Goal: Task Accomplishment & Management: Use online tool/utility

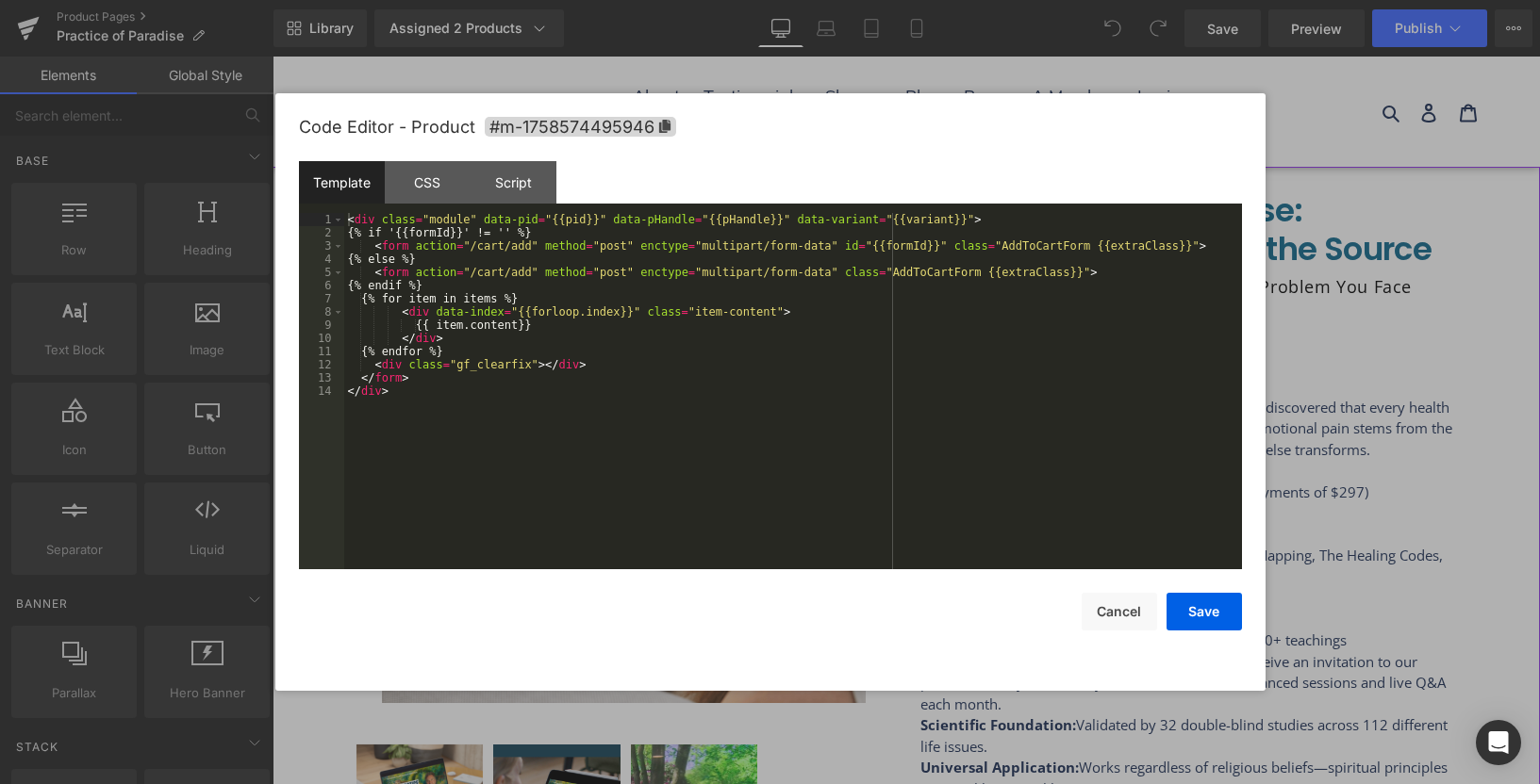
click at [865, 0] on div "You are previewing how the will restyle your page. You can not edit Elements in…" at bounding box center [770, 0] width 1540 height 0
click at [661, 122] on icon at bounding box center [664, 126] width 12 height 14
click at [1191, 618] on button "Save" at bounding box center [1204, 611] width 76 height 38
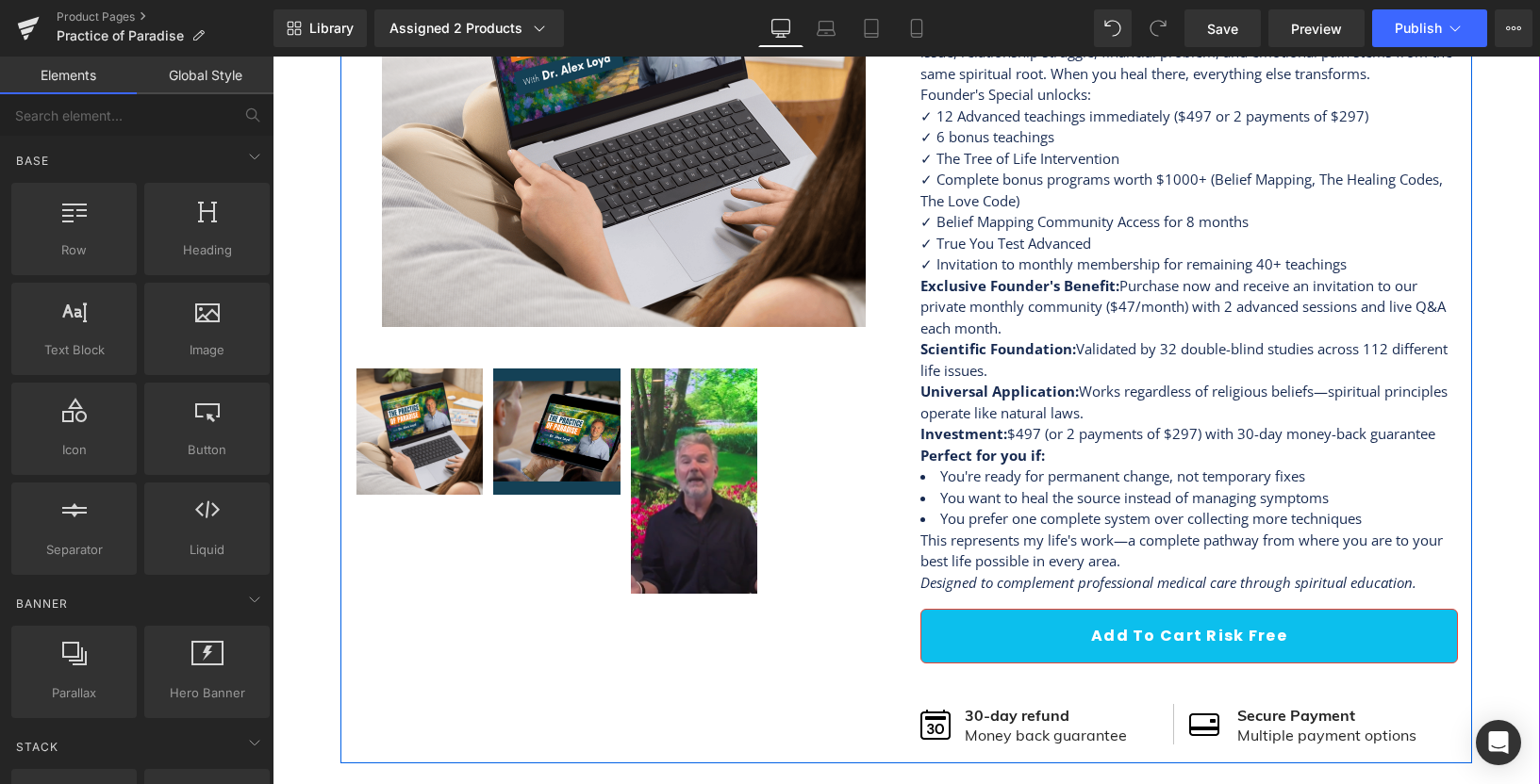
scroll to position [841, 0]
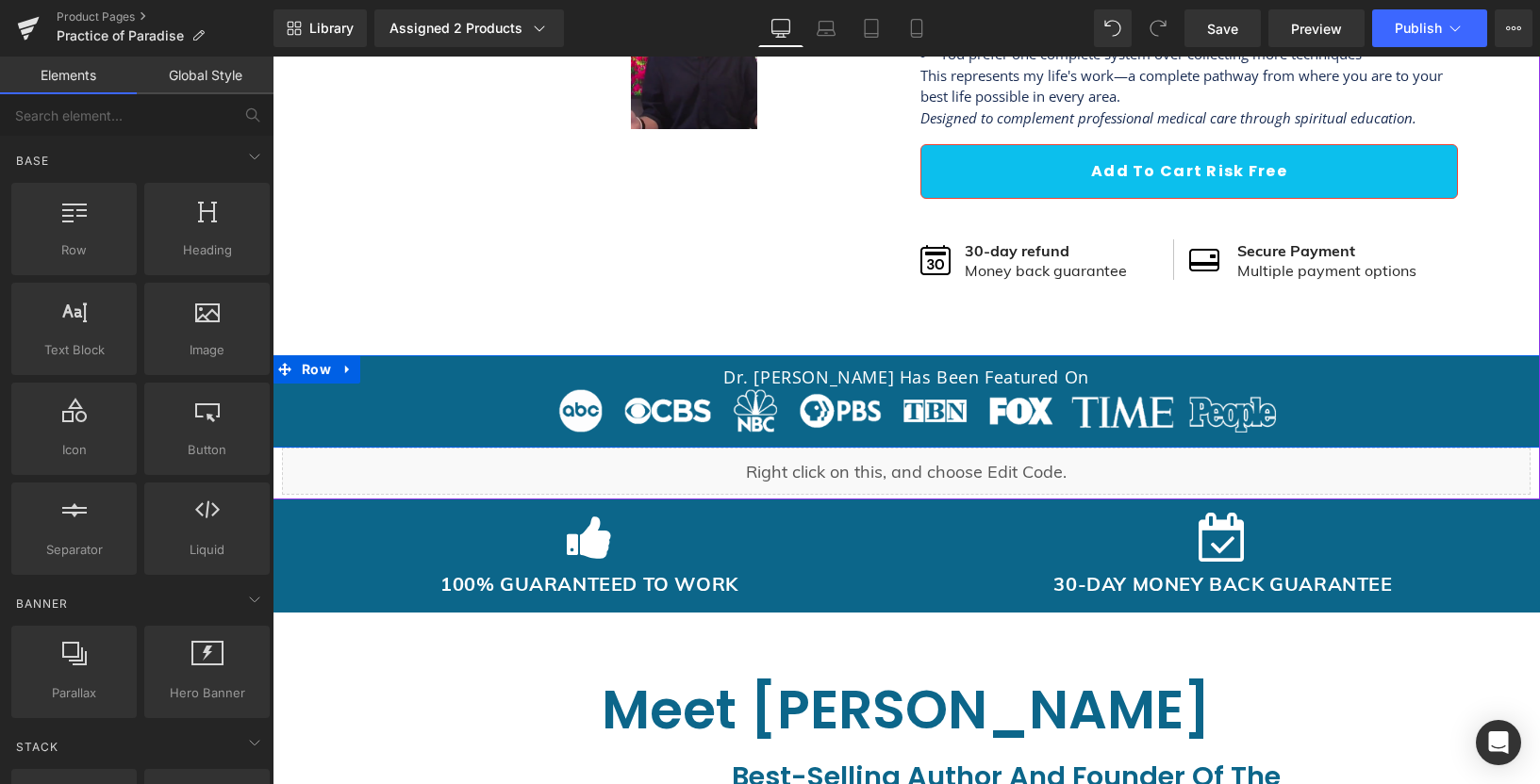
click at [762, 470] on div "Liquid" at bounding box center [906, 471] width 1249 height 48
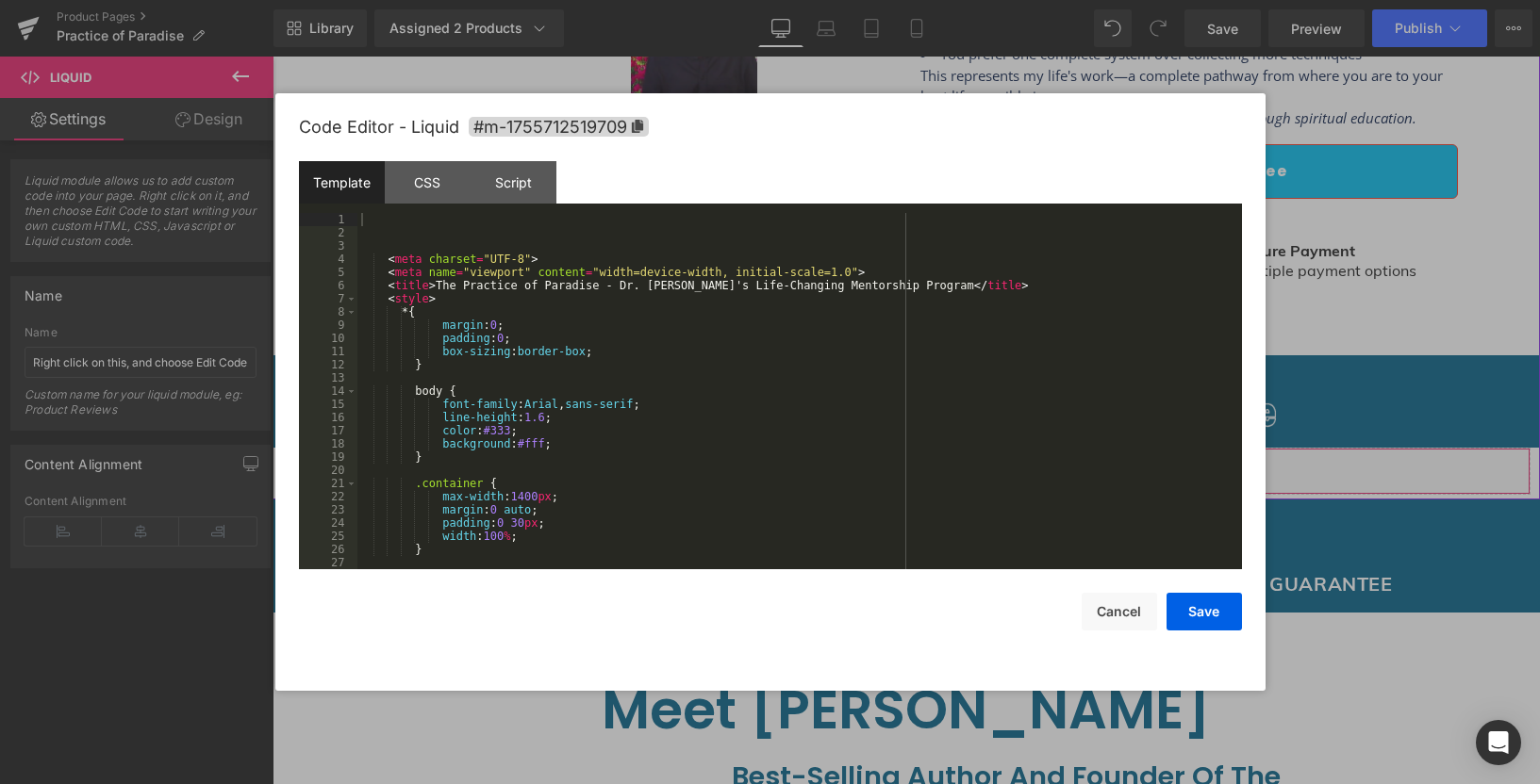
click at [932, 459] on div "Liquid" at bounding box center [906, 471] width 1249 height 48
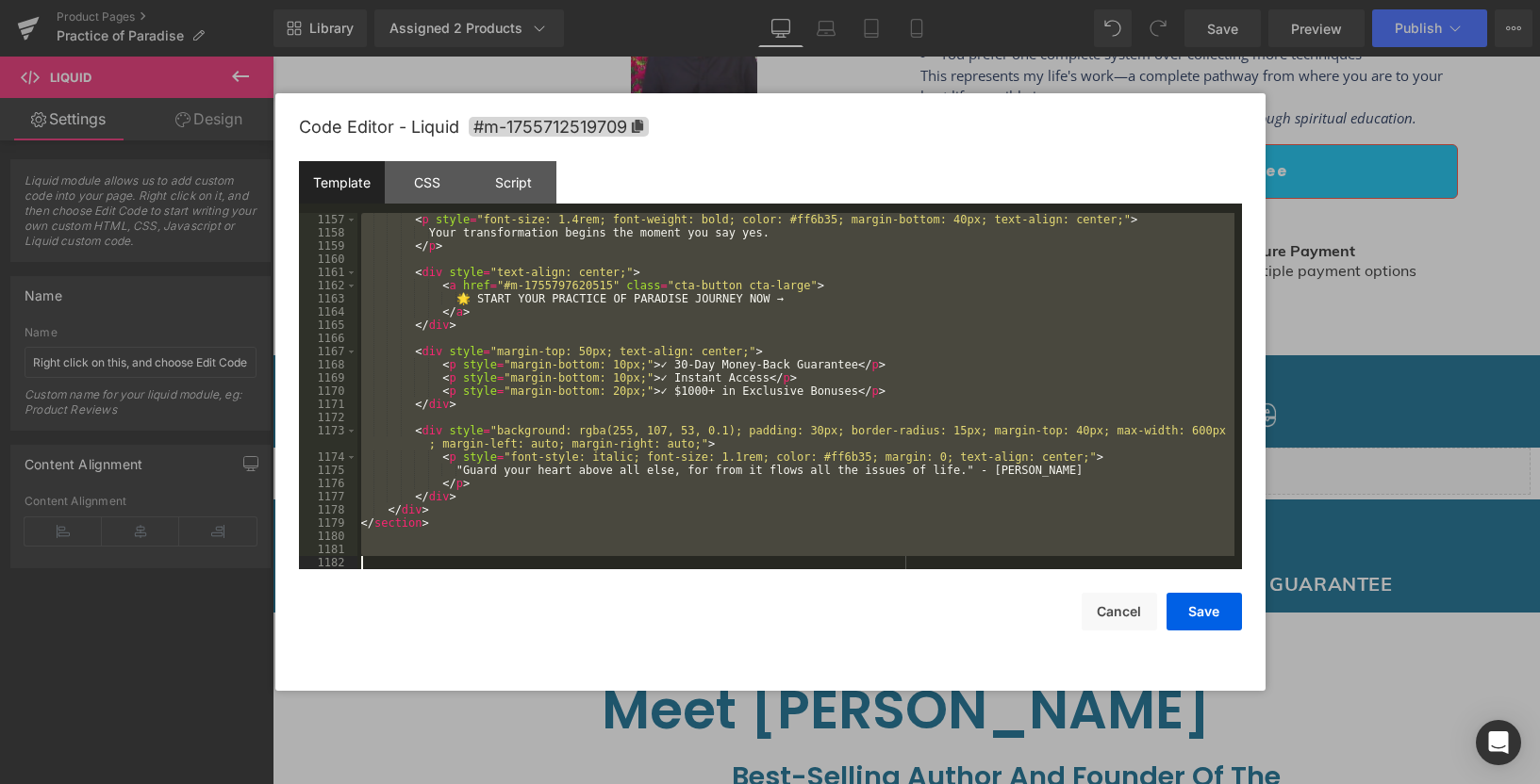
scroll to position [16128, 0]
drag, startPoint x: 376, startPoint y: 217, endPoint x: 660, endPoint y: 813, distance: 660.2
click at [660, 783] on html "You are previewing how the will restyle your page. You can not edit Elements in…" at bounding box center [770, 392] width 1540 height 784
click at [1114, 613] on button "Cancel" at bounding box center [1119, 611] width 76 height 38
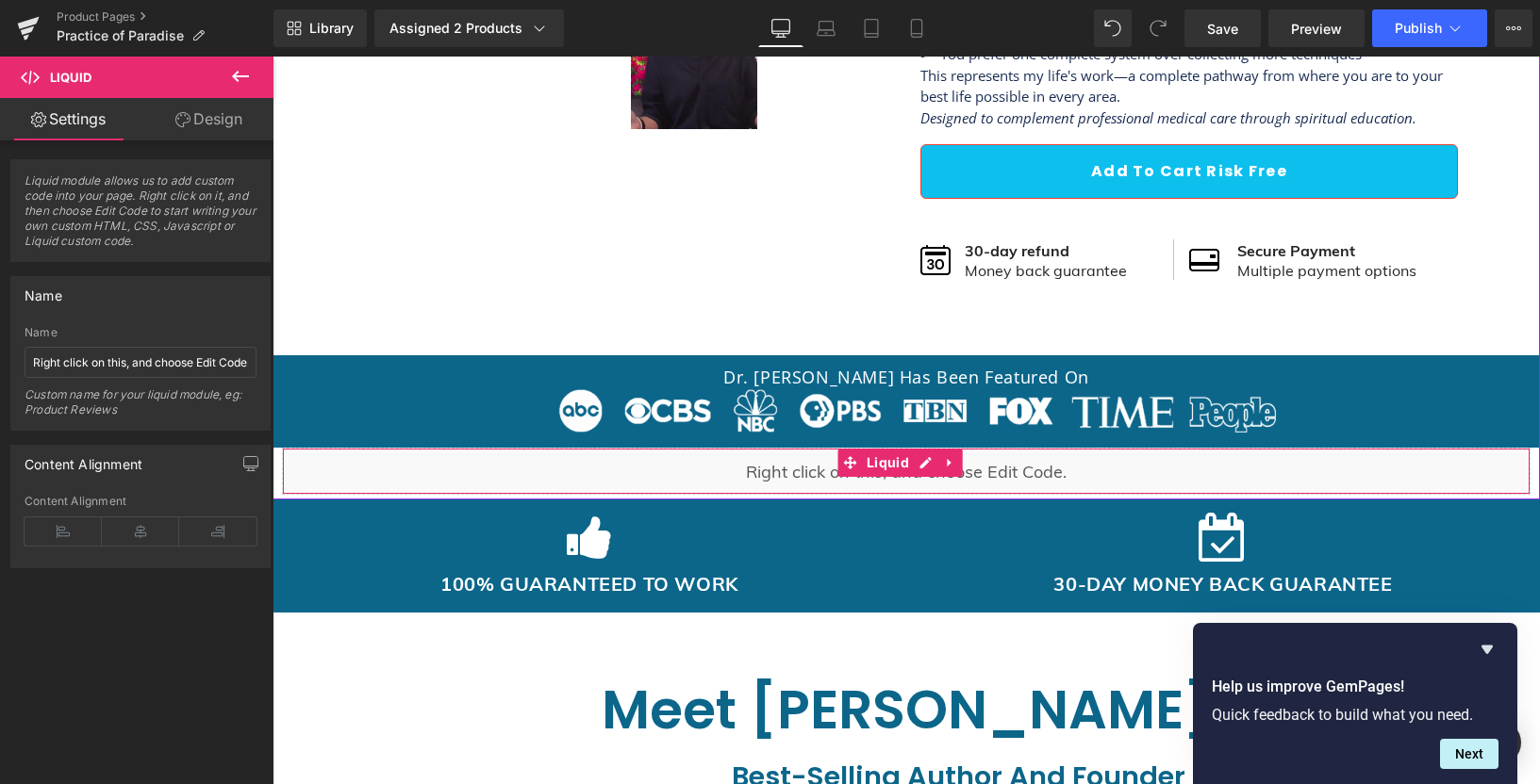
click at [749, 485] on div "Liquid" at bounding box center [906, 471] width 1249 height 48
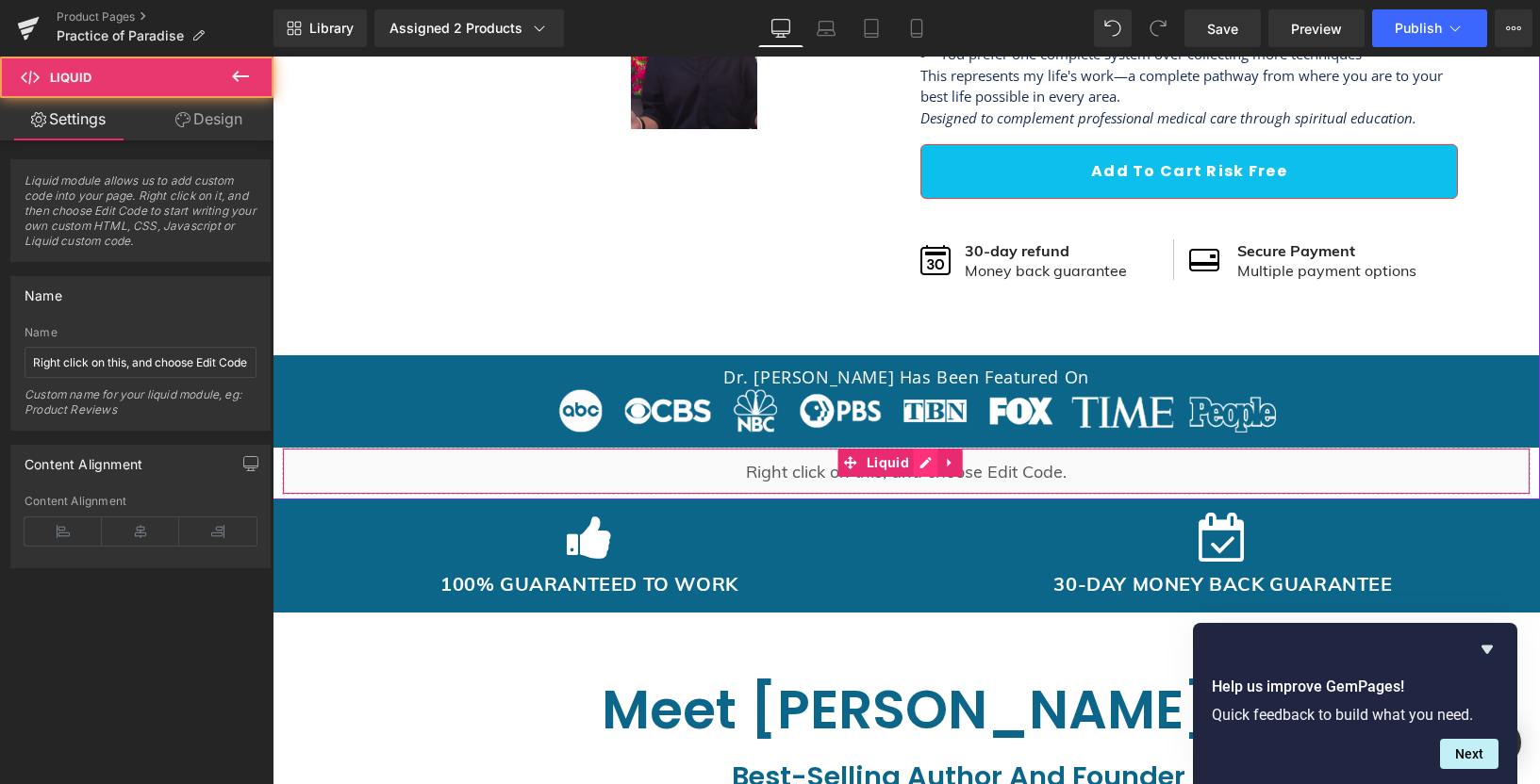
click at [923, 467] on div "Liquid" at bounding box center [906, 471] width 1249 height 48
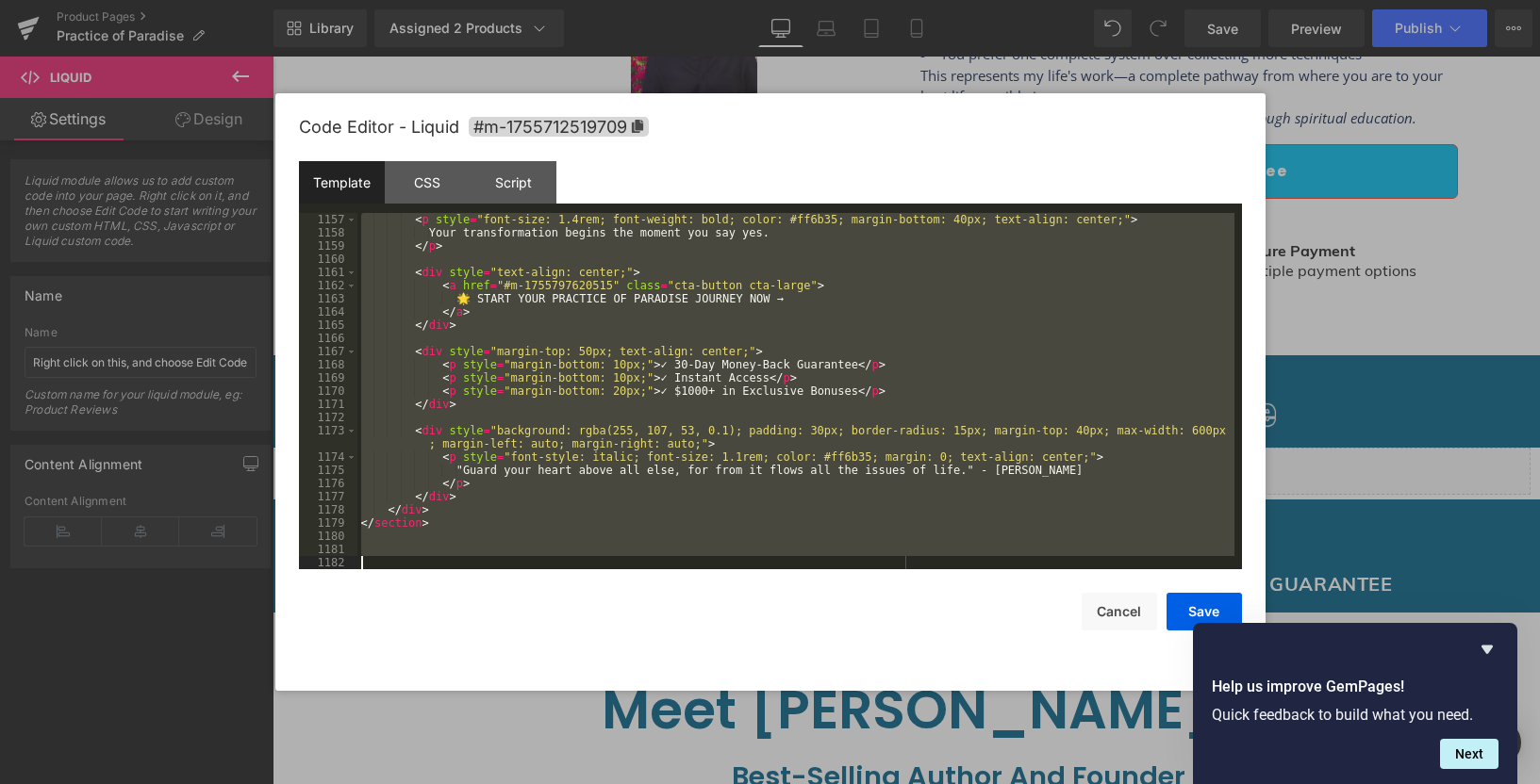
drag, startPoint x: 372, startPoint y: 216, endPoint x: 492, endPoint y: 793, distance: 589.3
click at [492, 783] on html "You are previewing how the will restyle your page. You can not edit Elements in…" at bounding box center [770, 392] width 1540 height 784
drag, startPoint x: 1145, startPoint y: 622, endPoint x: 1253, endPoint y: 630, distance: 108.3
click at [1145, 622] on button "Cancel" at bounding box center [1119, 611] width 76 height 38
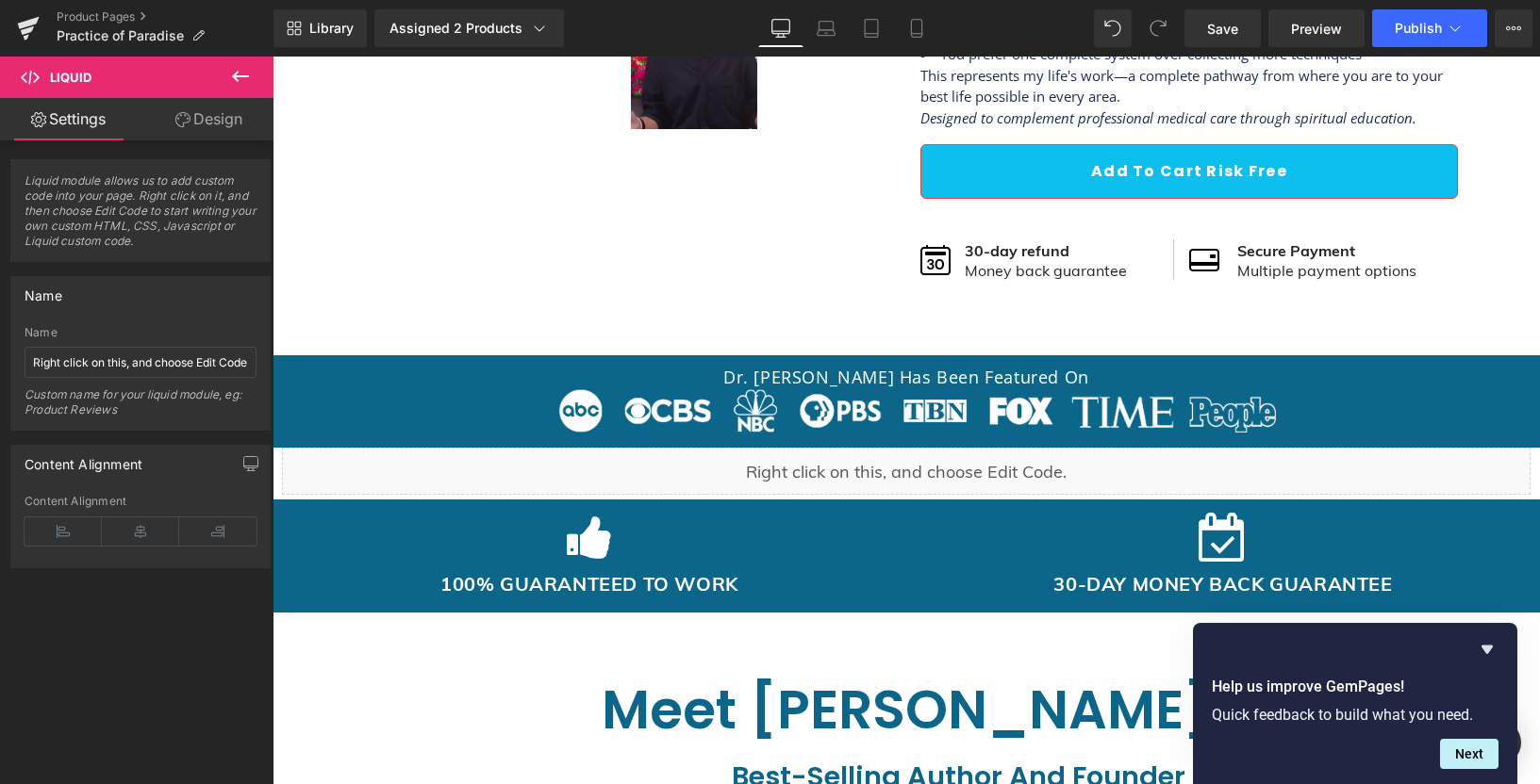
click at [1485, 649] on icon "Hide survey" at bounding box center [1487, 650] width 12 height 9
